Goal: Information Seeking & Learning: Understand process/instructions

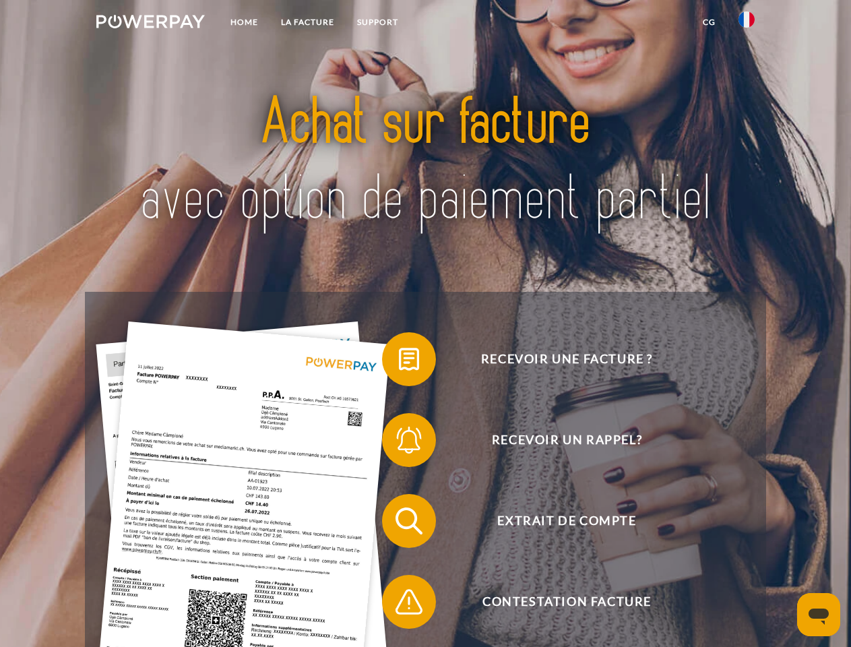
click at [150, 24] on img at bounding box center [150, 21] width 109 height 13
click at [747, 24] on img at bounding box center [747, 19] width 16 height 16
click at [709, 22] on link "CG" at bounding box center [709, 22] width 36 height 24
click at [399, 362] on span at bounding box center [388, 359] width 67 height 67
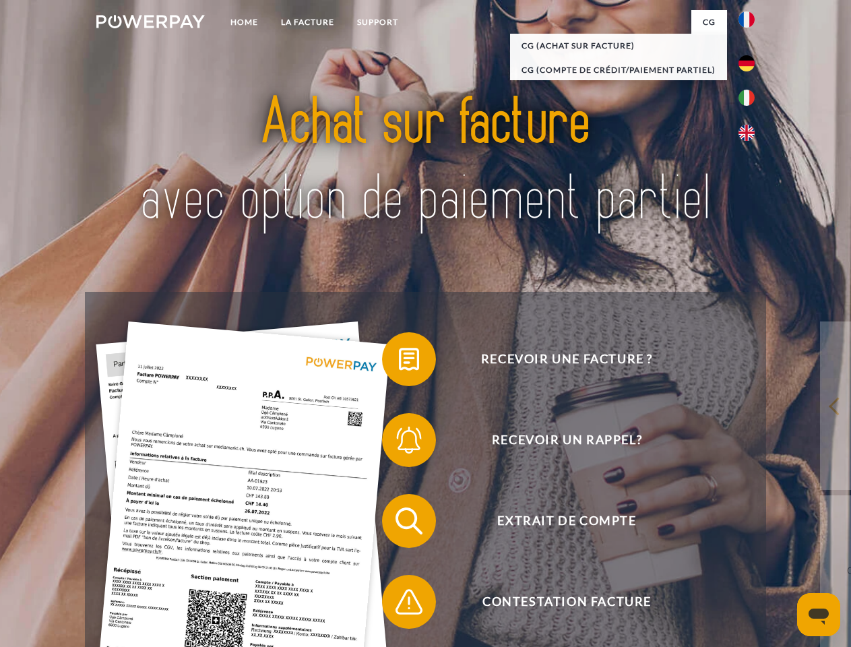
click at [399, 443] on span at bounding box center [388, 439] width 67 height 67
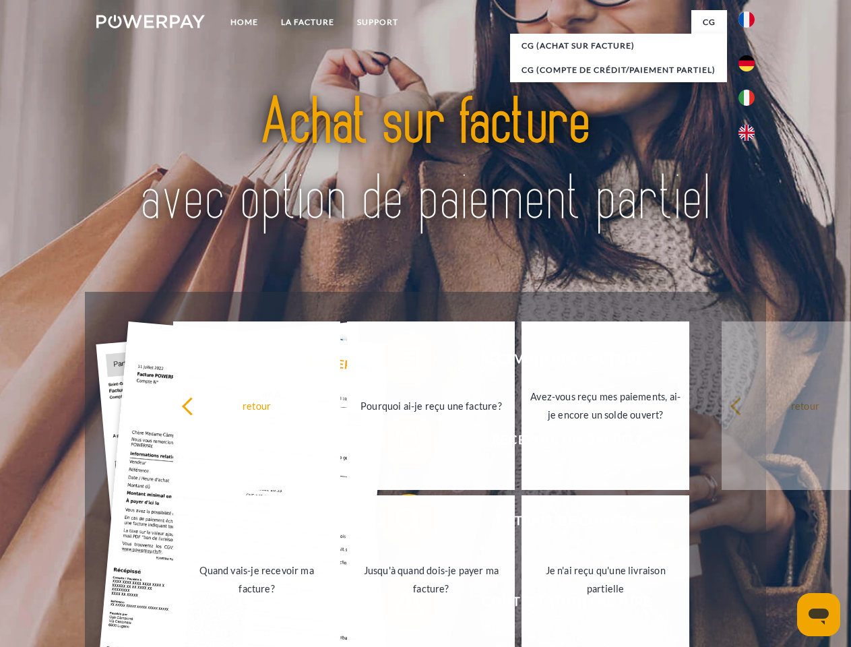
click at [399, 524] on link "Jusqu'à quand dois-je payer ma facture?" at bounding box center [431, 579] width 168 height 168
click at [399, 605] on span at bounding box center [388, 601] width 67 height 67
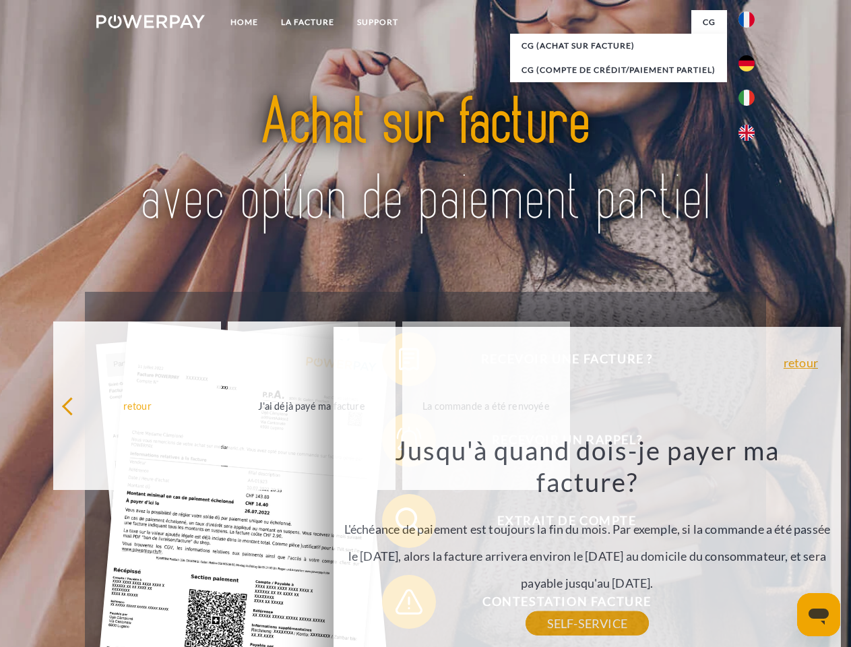
click at [819, 615] on icon "Ouvrir la fenêtre de messagerie" at bounding box center [819, 617] width 20 height 16
